Goal: Task Accomplishment & Management: Complete application form

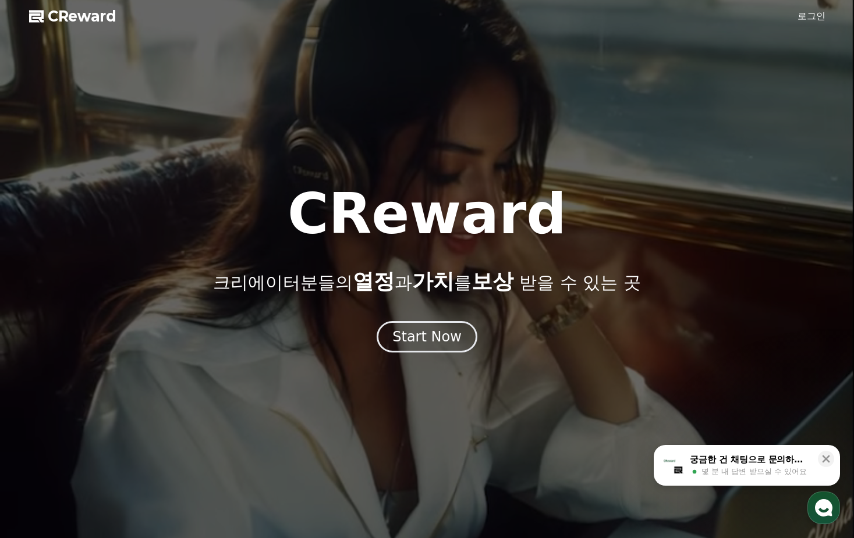
click at [810, 16] on link "로그인" at bounding box center [812, 16] width 28 height 14
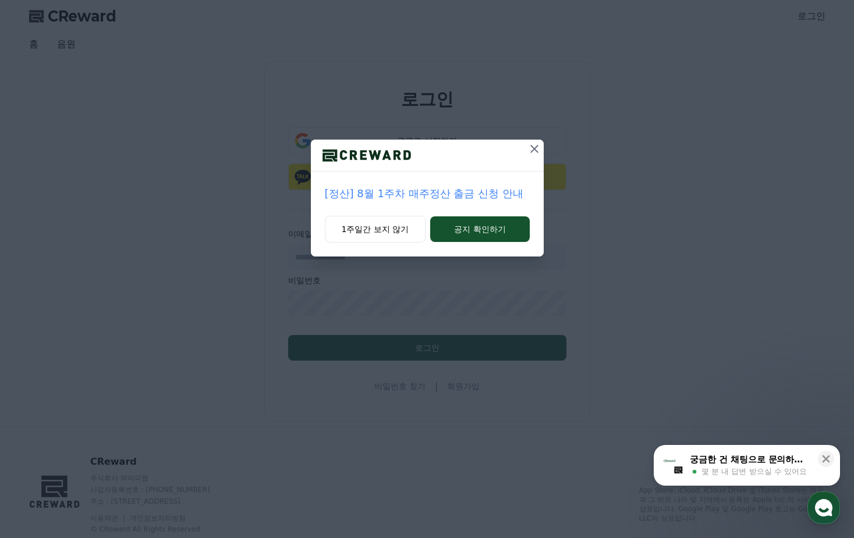
click at [537, 151] on icon at bounding box center [534, 149] width 8 height 8
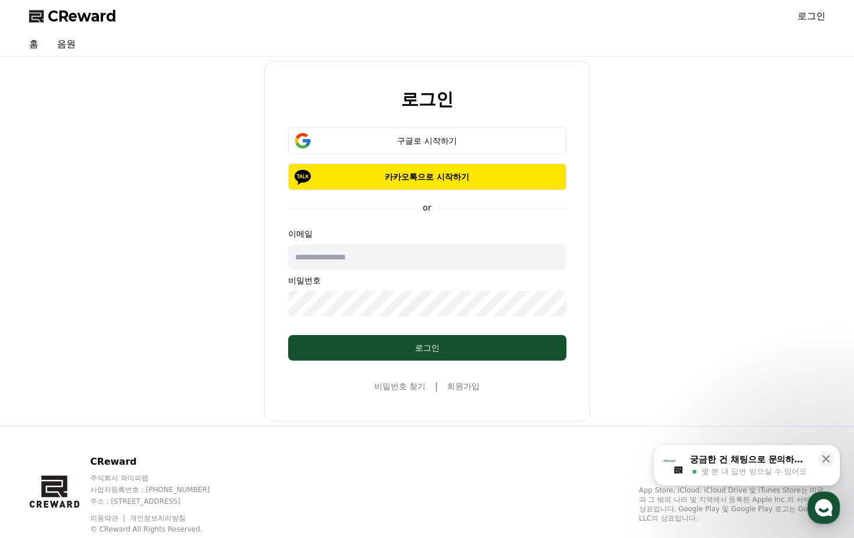
click at [404, 260] on input "text" at bounding box center [427, 257] width 278 height 26
type input "**********"
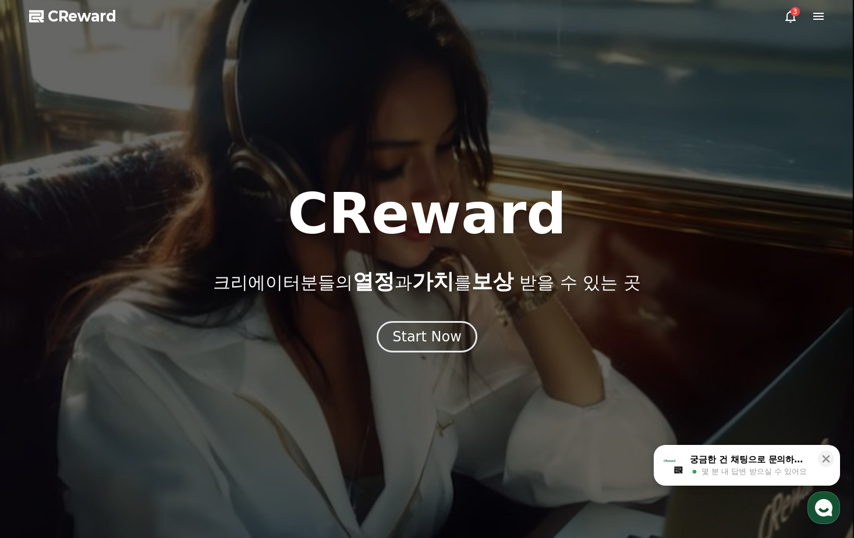
click at [646, 130] on div at bounding box center [427, 269] width 854 height 538
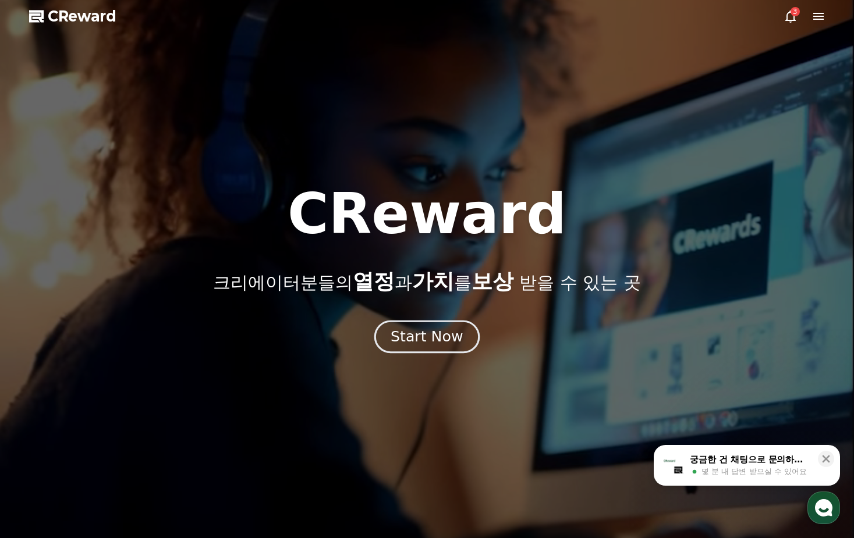
click at [417, 342] on div "Start Now" at bounding box center [427, 337] width 72 height 20
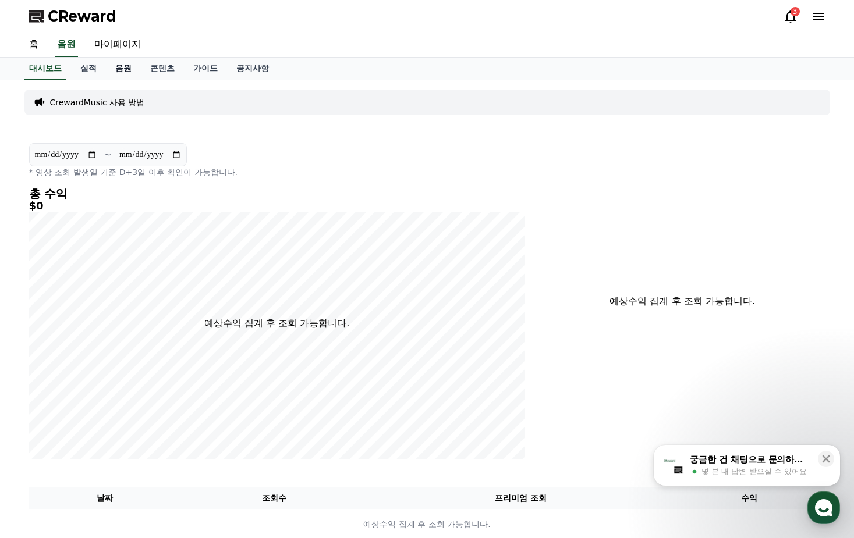
click at [119, 71] on link "음원" at bounding box center [123, 69] width 35 height 22
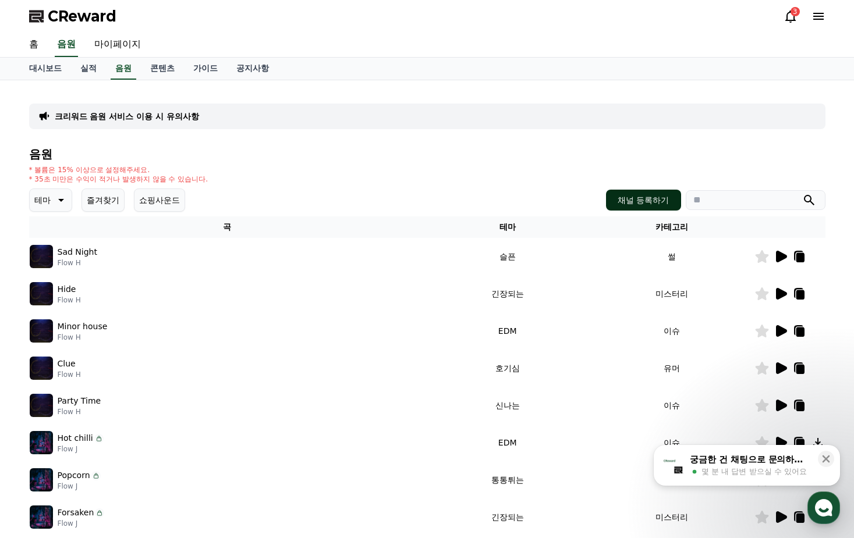
click at [638, 199] on button "채널 등록하기" at bounding box center [643, 200] width 75 height 21
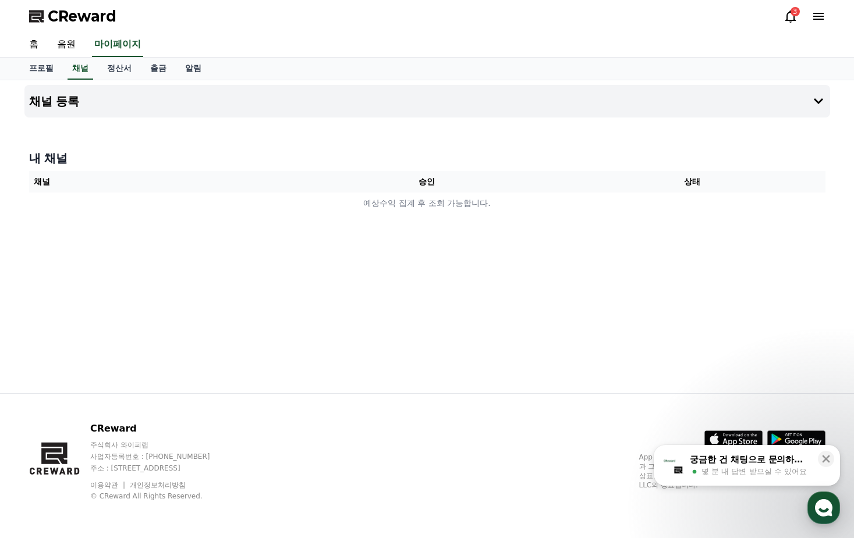
click at [323, 148] on div "내 채널 채널 승인 상태 예상수익 집계 후 조회 가능합니다." at bounding box center [427, 182] width 806 height 73
drag, startPoint x: 226, startPoint y: 161, endPoint x: 692, endPoint y: 173, distance: 465.9
click at [716, 185] on div "내 채널 채널 승인 상태 예상수익 집계 후 조회 가능합니다." at bounding box center [427, 182] width 806 height 73
click at [589, 156] on h4 "내 채널" at bounding box center [427, 158] width 796 height 16
click at [37, 70] on link "프로필" at bounding box center [41, 69] width 43 height 22
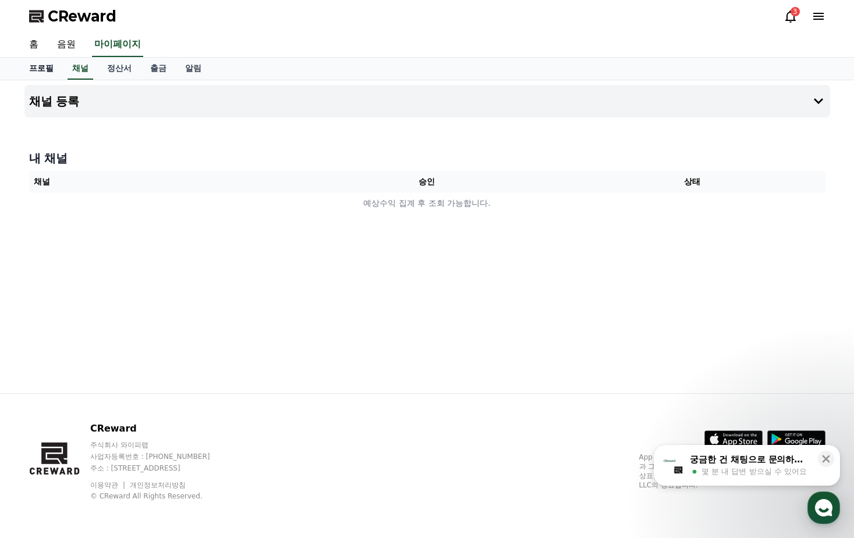
select select "**********"
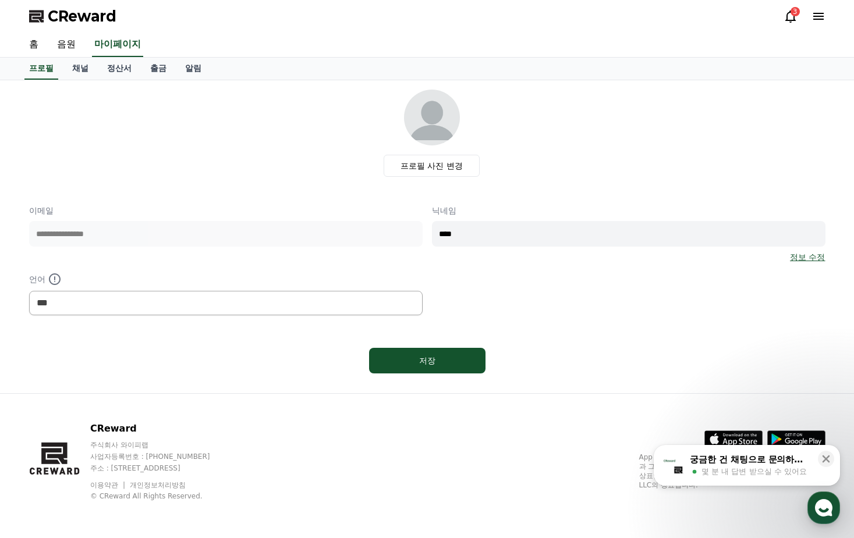
click at [283, 155] on div "프로필 사진 변경" at bounding box center [431, 133] width 787 height 87
drag, startPoint x: 128, startPoint y: 148, endPoint x: 123, endPoint y: 135, distance: 13.6
click at [128, 147] on div "프로필 사진 변경" at bounding box center [431, 133] width 787 height 87
click at [71, 63] on link "채널" at bounding box center [80, 69] width 35 height 22
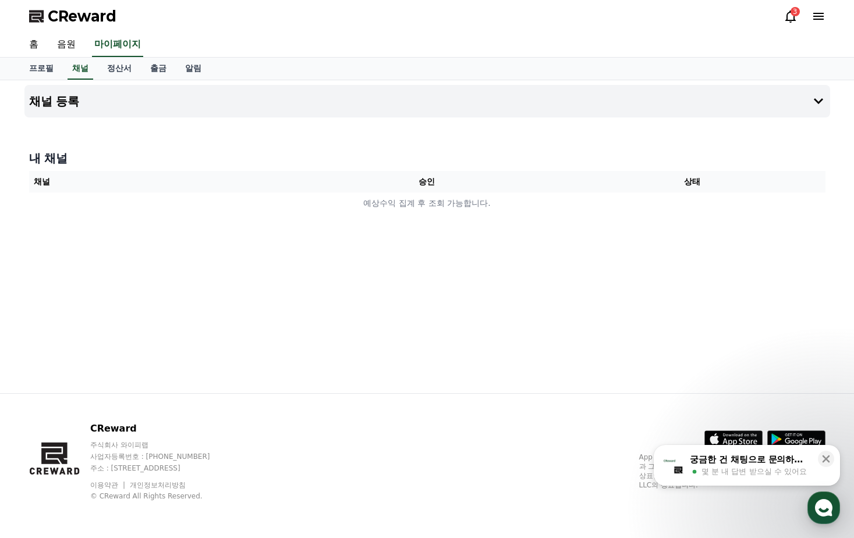
click at [348, 134] on div "채널 등록 내 채널 채널 승인 상태 예상수익 집계 후 조회 가능합니다." at bounding box center [427, 236] width 815 height 313
click at [810, 100] on button "채널 등록" at bounding box center [427, 101] width 806 height 33
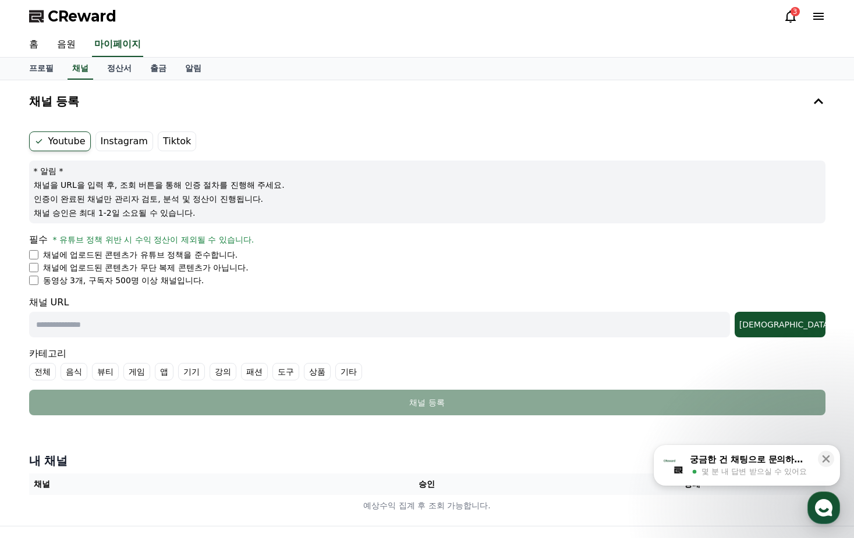
click at [112, 143] on label "Instagram" at bounding box center [124, 142] width 58 height 20
drag, startPoint x: 63, startPoint y: 242, endPoint x: 323, endPoint y: 241, distance: 259.6
click at [317, 242] on div "필수 * 유튜브 정책 위반 시 수익 정산이 제외될 수 있습니다." at bounding box center [427, 240] width 796 height 14
click at [323, 241] on div "필수 * 유튜브 정책 위반 시 수익 정산이 제외될 수 있습니다." at bounding box center [427, 240] width 796 height 14
drag, startPoint x: 304, startPoint y: 241, endPoint x: 263, endPoint y: 296, distance: 68.2
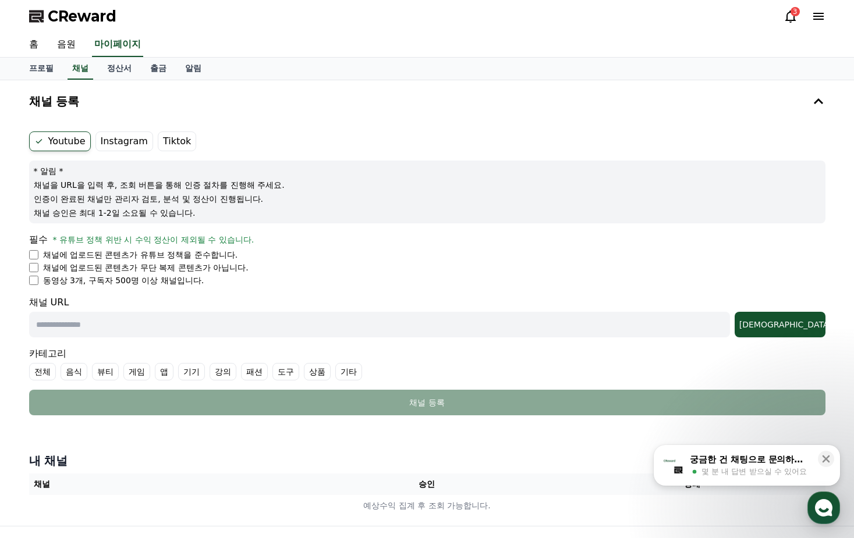
click at [263, 296] on form "Youtube Instagram Tiktok * 알림 * 채널을 URL을 입력 후, 조회 버튼을 통해 인증 절차를 진행해 주세요. 인증이 완료…" at bounding box center [427, 274] width 796 height 284
click at [313, 277] on li "동영상 3개, 구독자 500명 이상 채널입니다." at bounding box center [427, 281] width 796 height 12
drag, startPoint x: 267, startPoint y: 282, endPoint x: 156, endPoint y: 144, distance: 176.4
click at [17, 128] on div "채널 등록 Youtube Instagram Tiktok * 알림 * 채널을 URL을 입력 후, 조회 버튼을 통해 인증 절차를 진행해 주세요. …" at bounding box center [427, 303] width 854 height 446
click at [349, 133] on ul "Youtube Instagram Tiktok" at bounding box center [427, 142] width 796 height 20
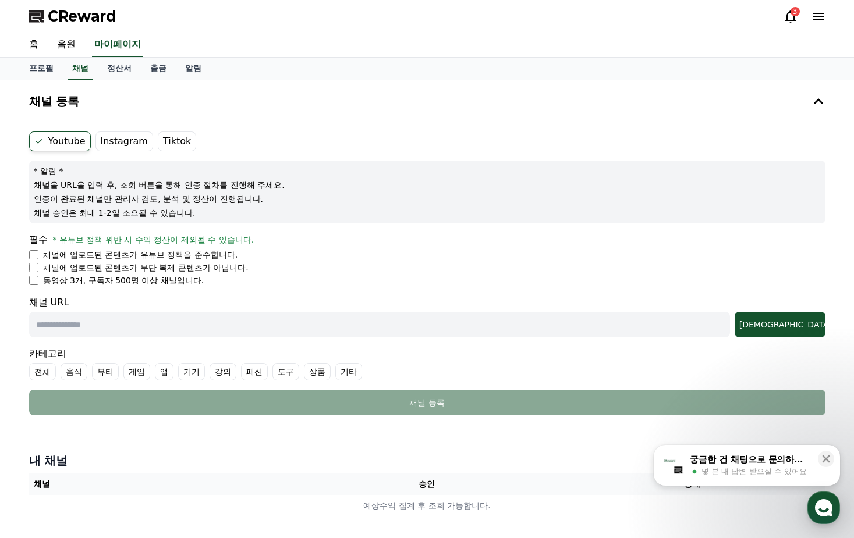
click at [348, 133] on ul "Youtube Instagram Tiktok" at bounding box center [427, 142] width 796 height 20
drag, startPoint x: 251, startPoint y: 136, endPoint x: 405, endPoint y: 141, distance: 153.8
click at [370, 150] on ul "Youtube Instagram Tiktok" at bounding box center [427, 142] width 796 height 20
click at [405, 141] on ul "Youtube Instagram Tiktok" at bounding box center [427, 142] width 796 height 20
